Goal: Task Accomplishment & Management: Complete application form

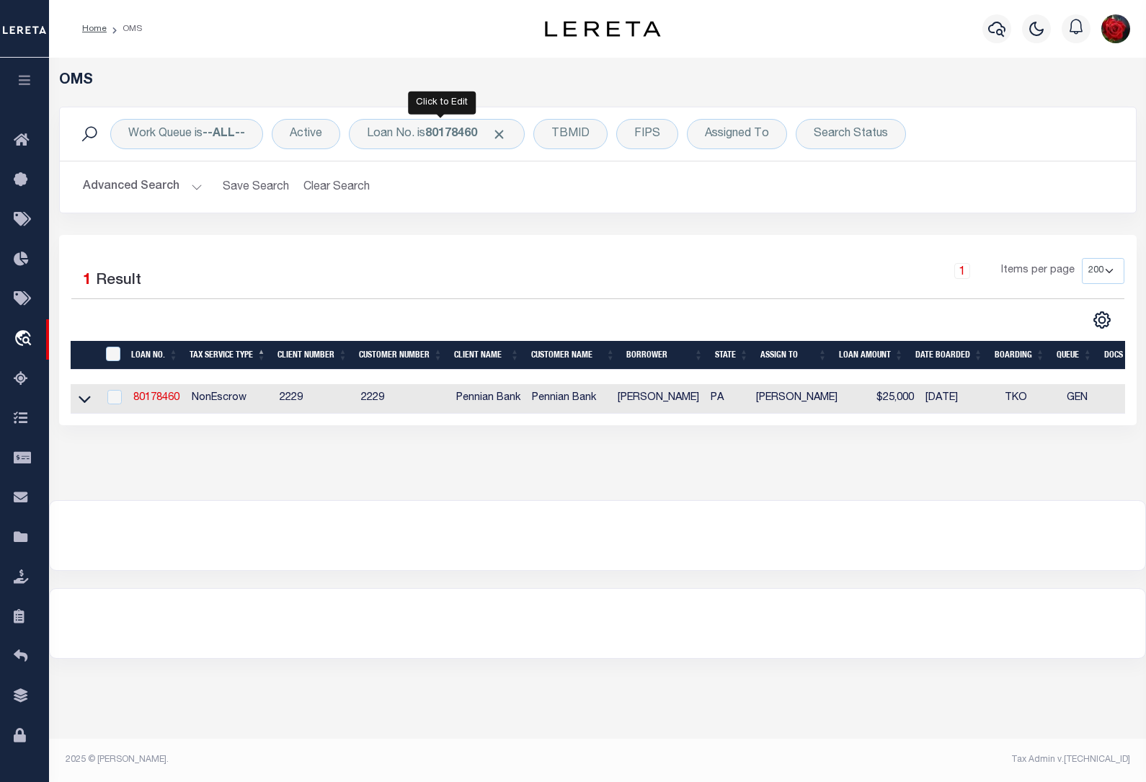
select select "200"
select select "NonEscrow"
click at [466, 130] on b "80178460" at bounding box center [451, 134] width 52 height 12
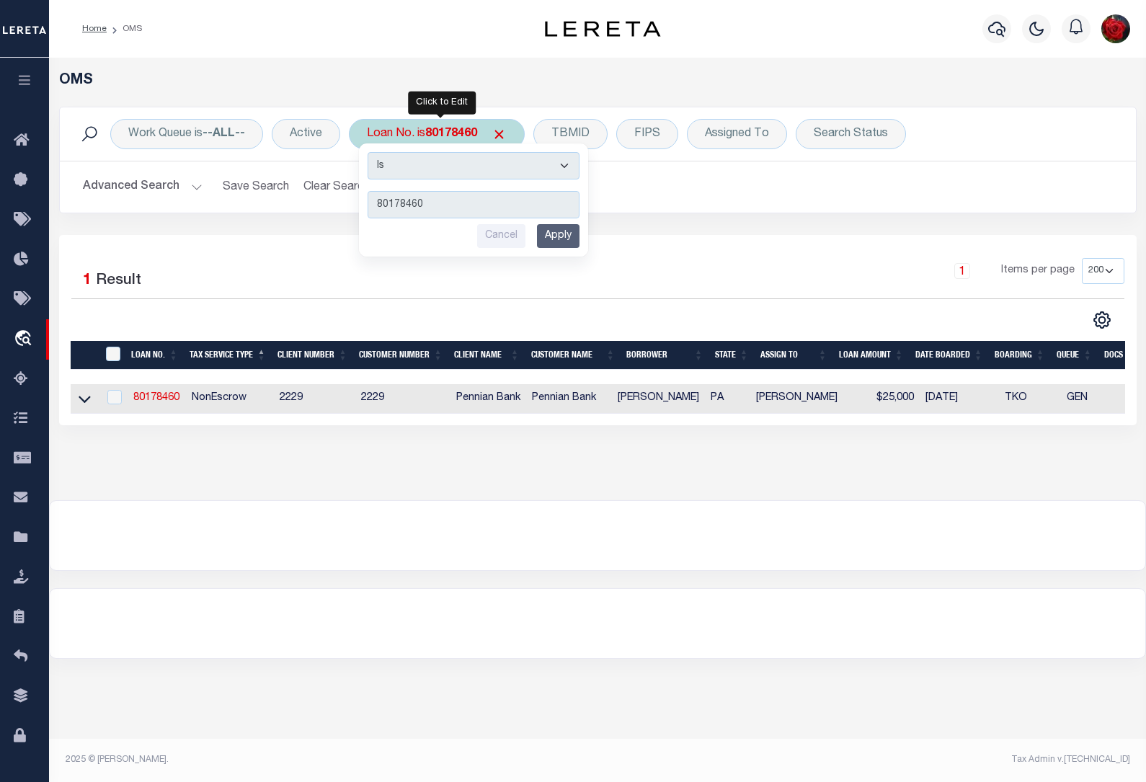
type input "80285877"
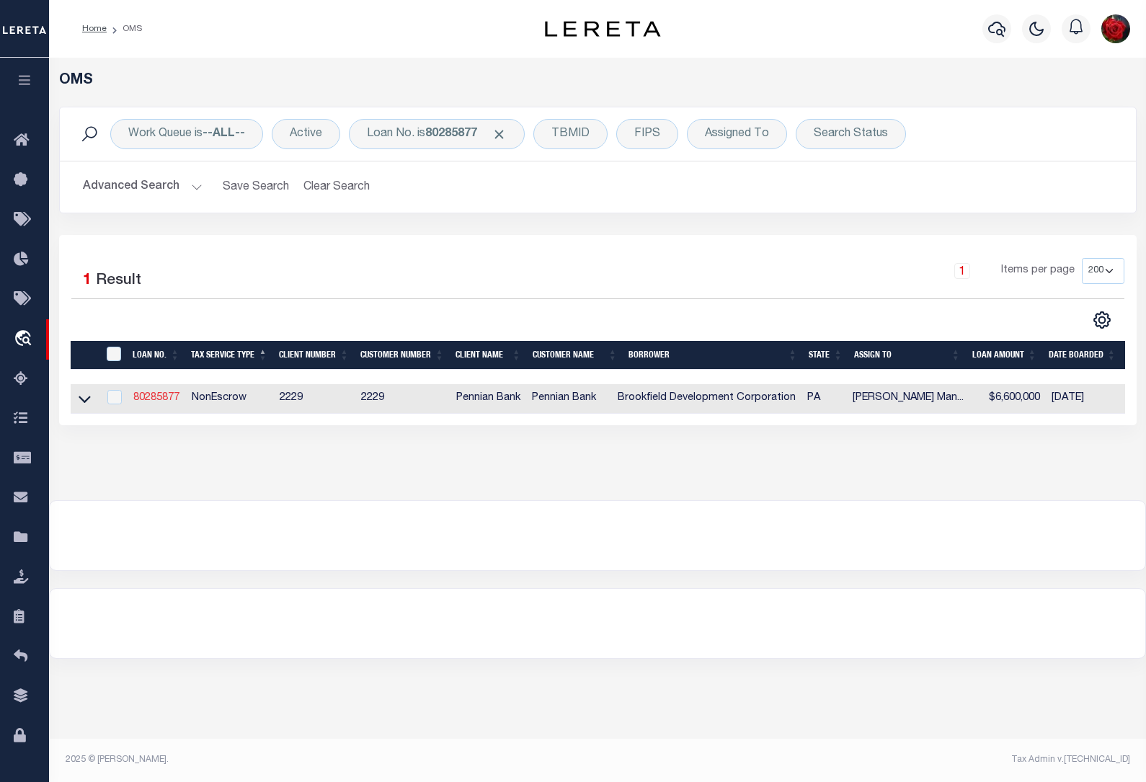
click at [166, 398] on link "80285877" at bounding box center [156, 398] width 46 height 10
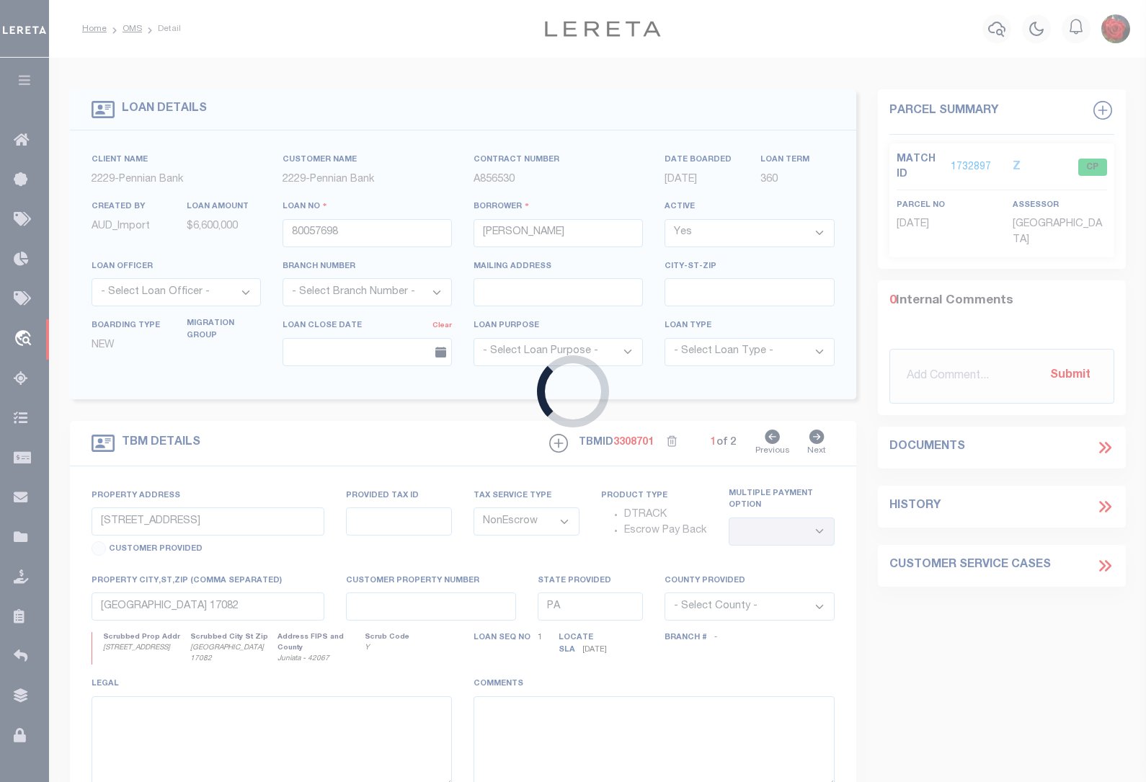
type input "80285877"
type input "Brookfield Development Corporation"
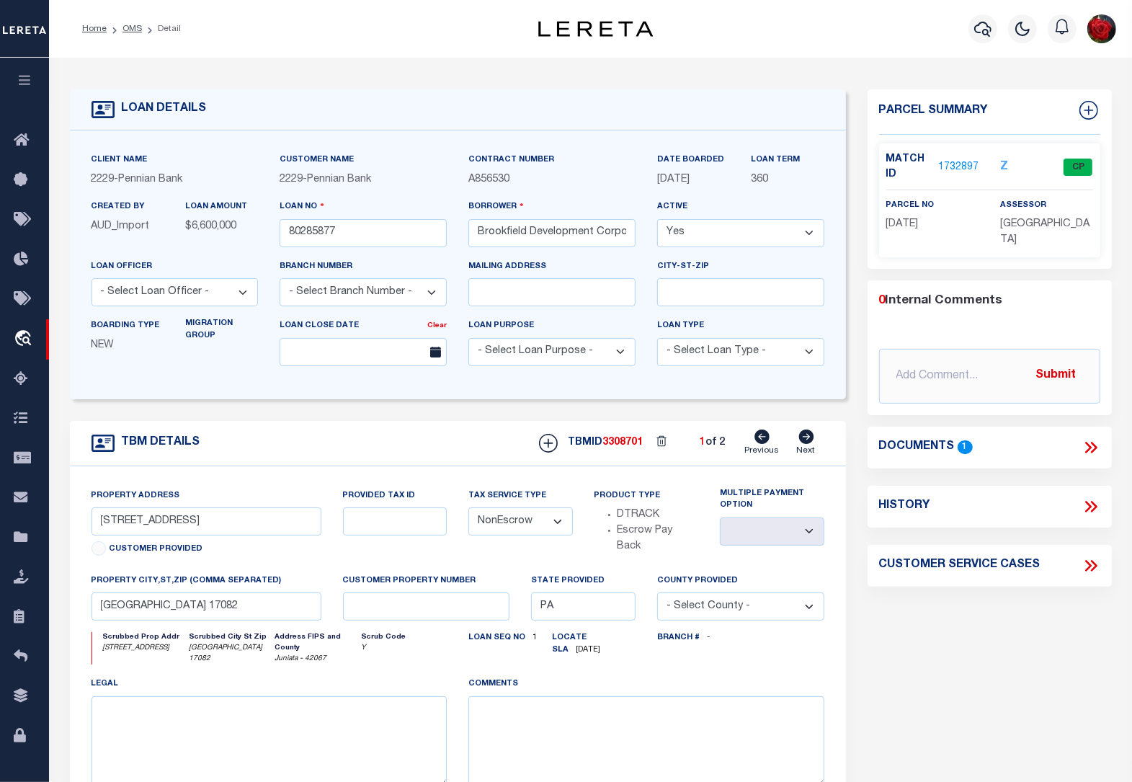
type input "[STREET_ADDRESS][PERSON_NAME]"
type input "310-08399-0-0000"
select select
type input "[GEOGRAPHIC_DATA]"
select select
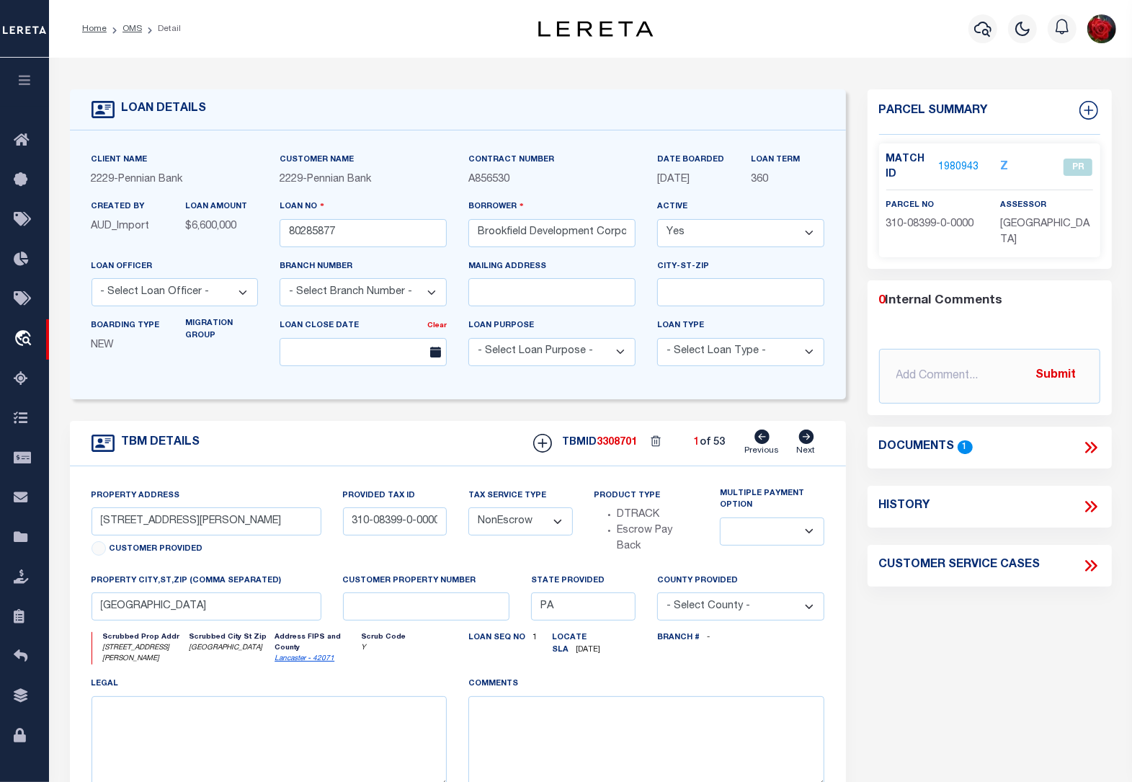
click at [962, 166] on link "1980943" at bounding box center [958, 167] width 40 height 15
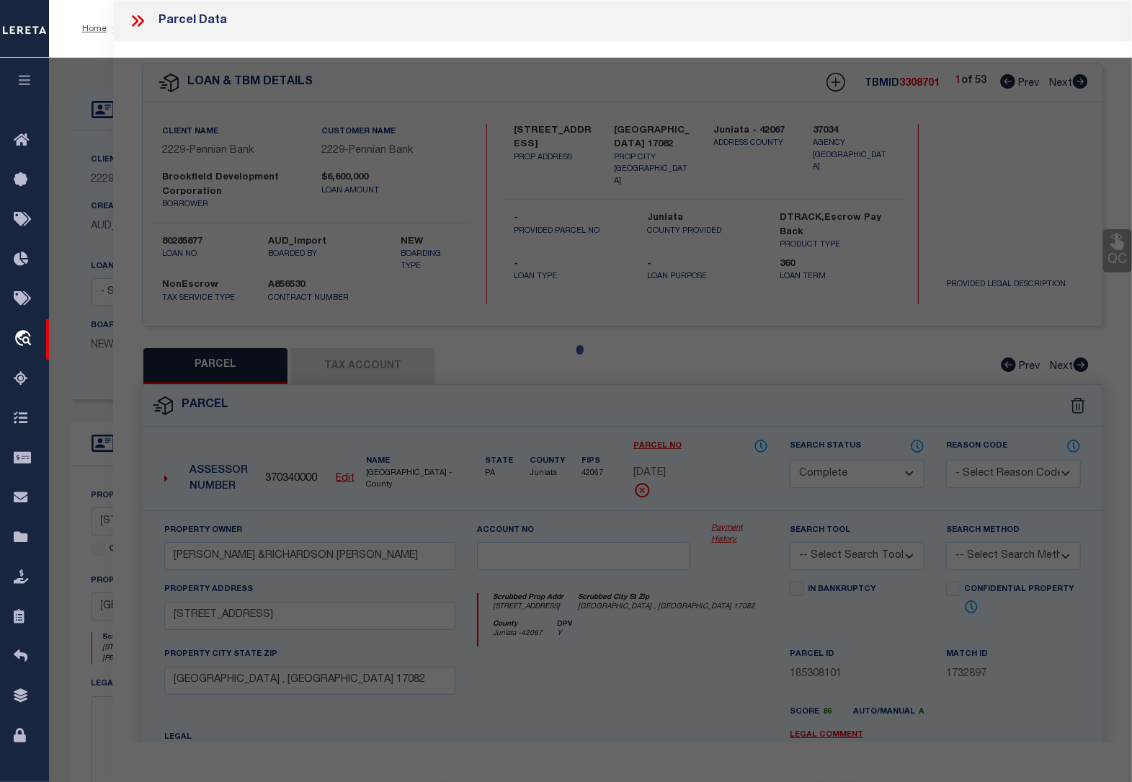
select select "AS"
checkbox input "false"
select select "PR"
type input "BROOKFIELD DEVELOPMENT CORP"
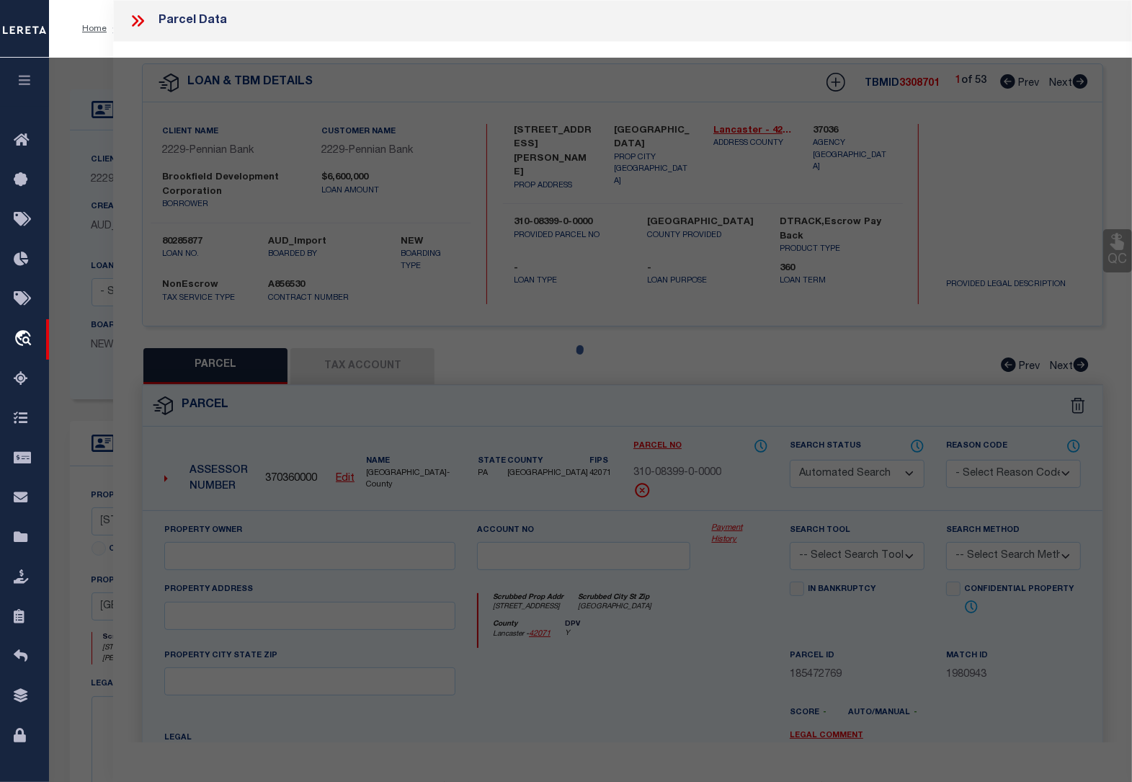
select select "AGW"
select select
type input "[STREET_ADDRESS]"
type input "[GEOGRAPHIC_DATA]"
type textarea "Deed Area (Acres) 0.09 Ref Lot 88"
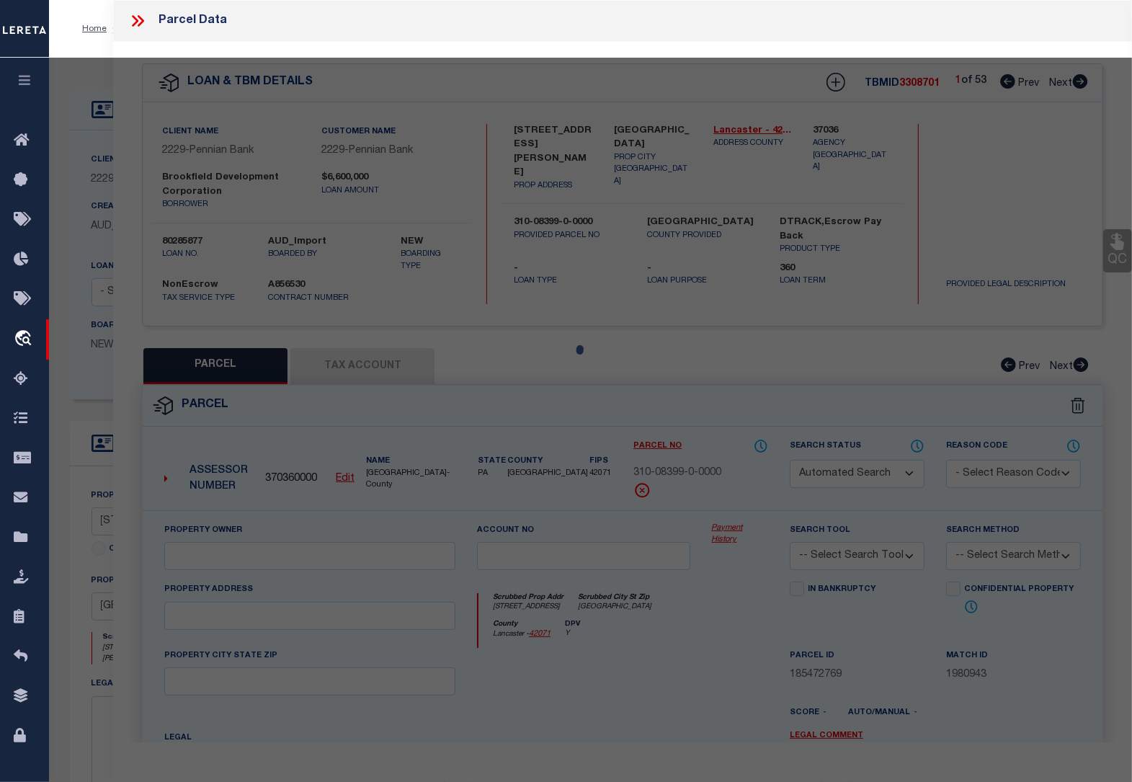
type textarea "Released per customer's [DATE] file. MLC Completed based on given legal document"
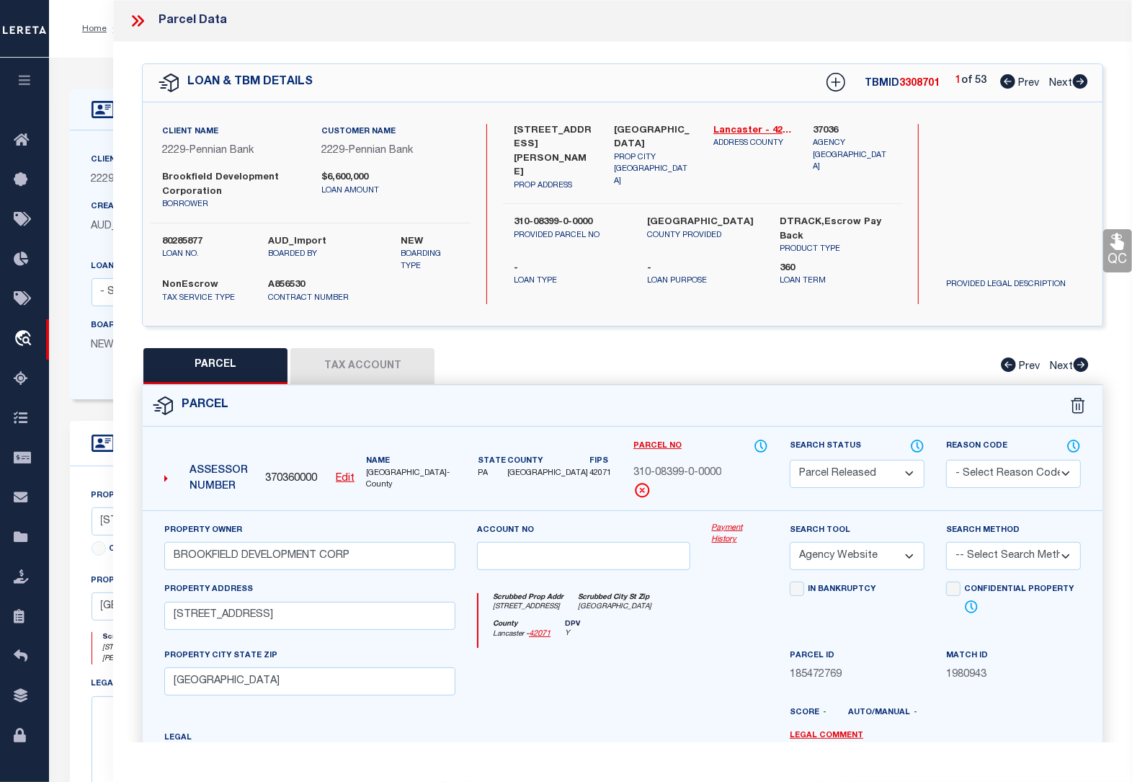
click at [139, 17] on icon at bounding box center [141, 21] width 6 height 12
